Goal: Check status: Check status

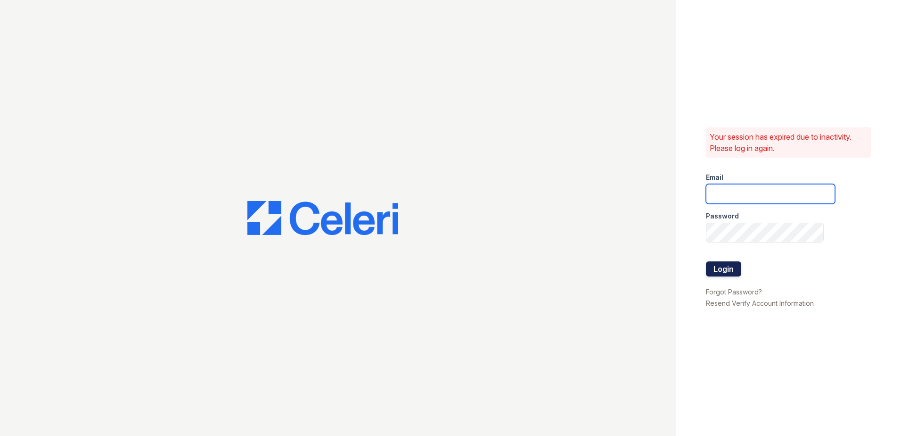
type input "renewfoundrycentre@trinity-pm.com"
click at [731, 270] on button "Login" at bounding box center [723, 268] width 35 height 15
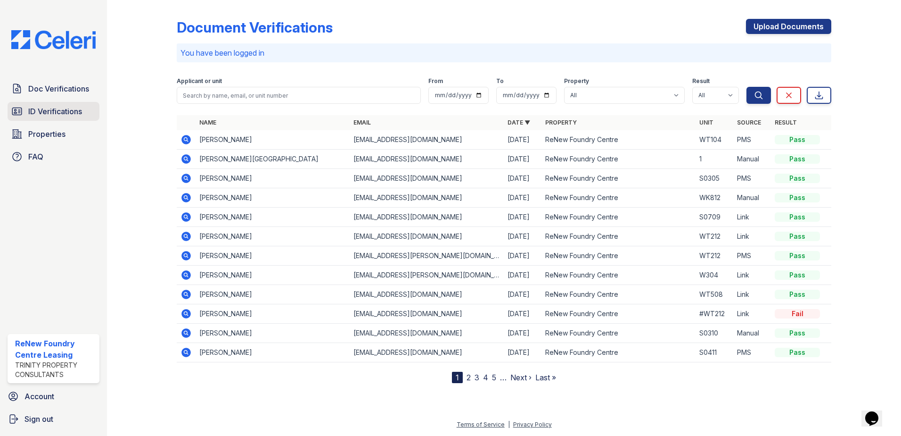
click at [59, 112] on span "ID Verifications" at bounding box center [55, 111] width 54 height 11
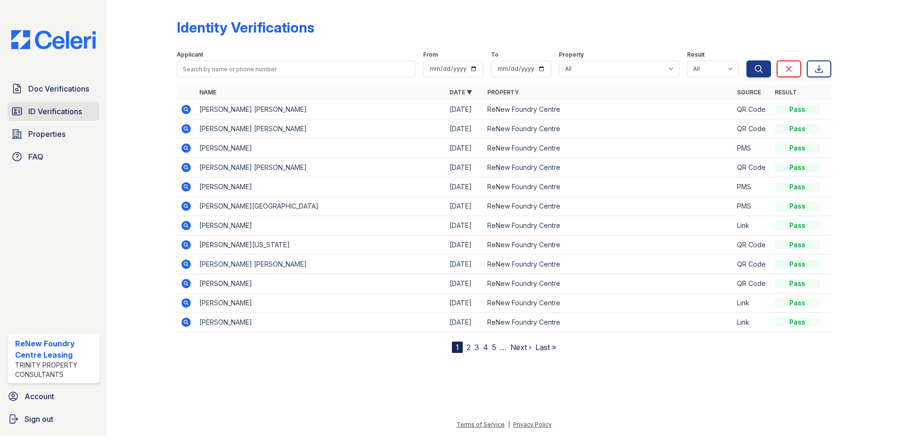
click at [69, 104] on link "ID Verifications" at bounding box center [54, 111] width 92 height 19
click at [68, 111] on span "ID Verifications" at bounding box center [55, 111] width 54 height 11
click at [66, 96] on link "Doc Verifications" at bounding box center [54, 88] width 92 height 19
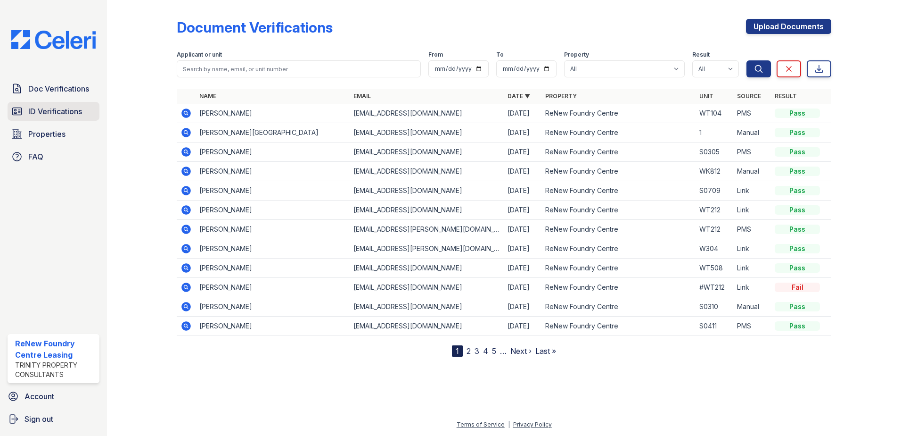
drag, startPoint x: 64, startPoint y: 103, endPoint x: 64, endPoint y: 109, distance: 5.7
click at [64, 109] on span "ID Verifications" at bounding box center [55, 111] width 54 height 11
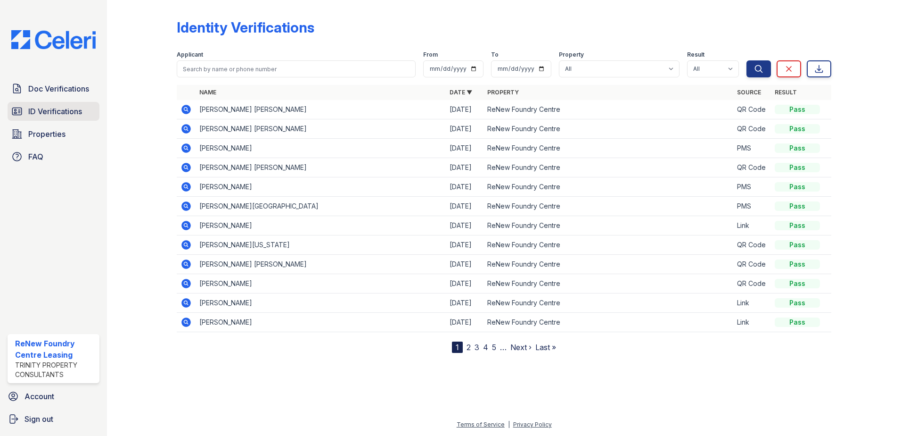
click at [58, 113] on span "ID Verifications" at bounding box center [55, 111] width 54 height 11
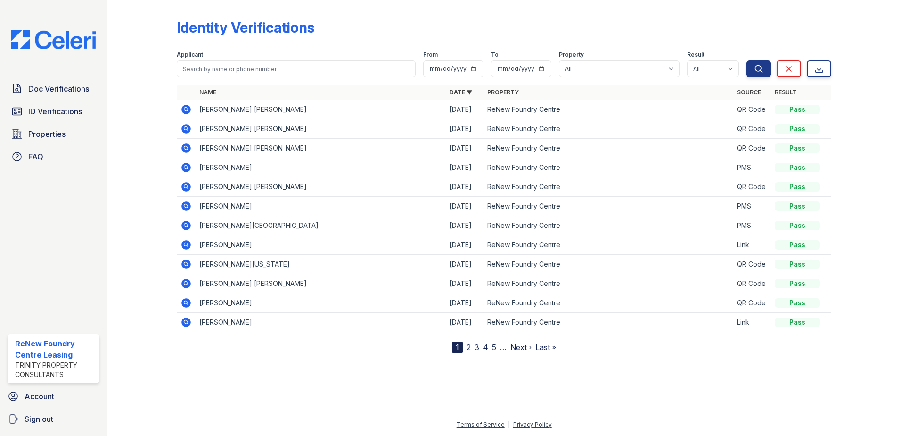
click at [181, 111] on icon at bounding box center [186, 109] width 11 height 11
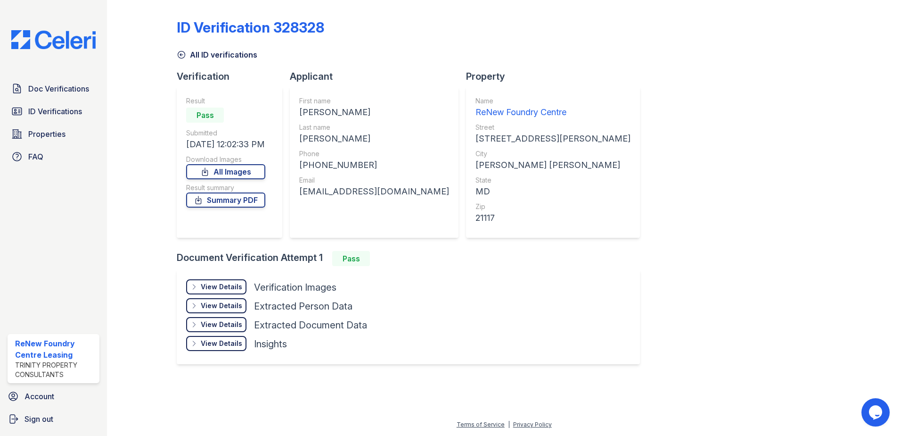
click at [203, 280] on div "View Details Details" at bounding box center [216, 286] width 60 height 15
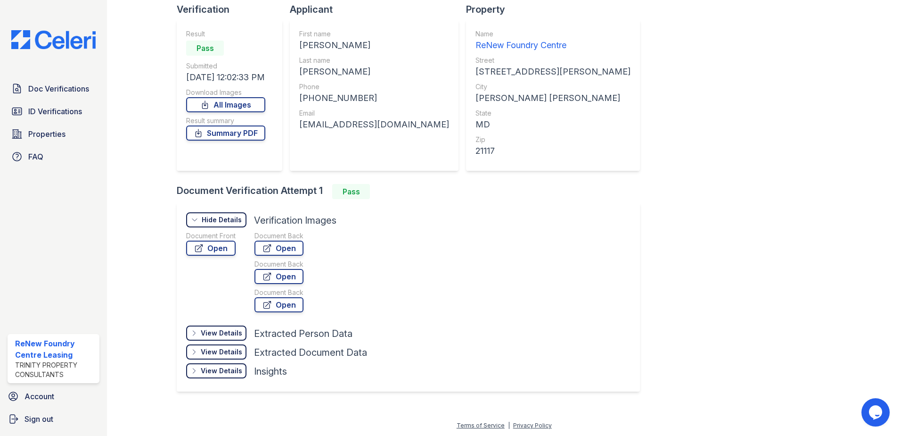
scroll to position [68, 0]
click at [214, 249] on link "Open" at bounding box center [210, 246] width 49 height 15
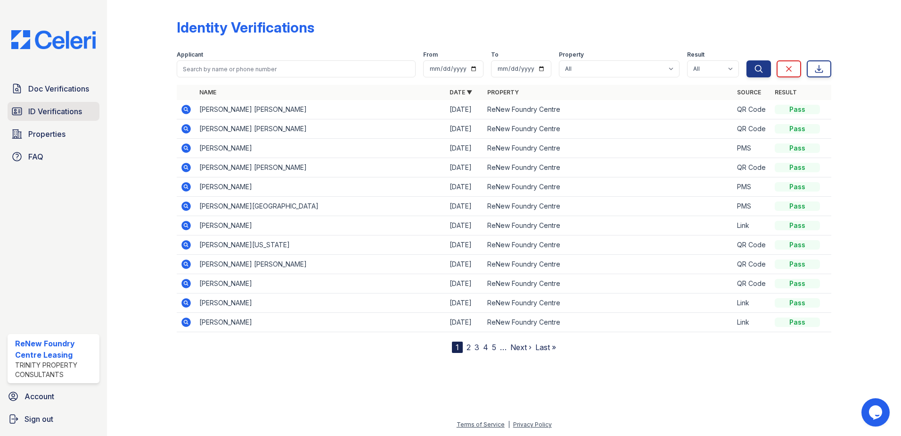
click at [44, 107] on span "ID Verifications" at bounding box center [55, 111] width 54 height 11
